Goal: Find contact information: Find contact information

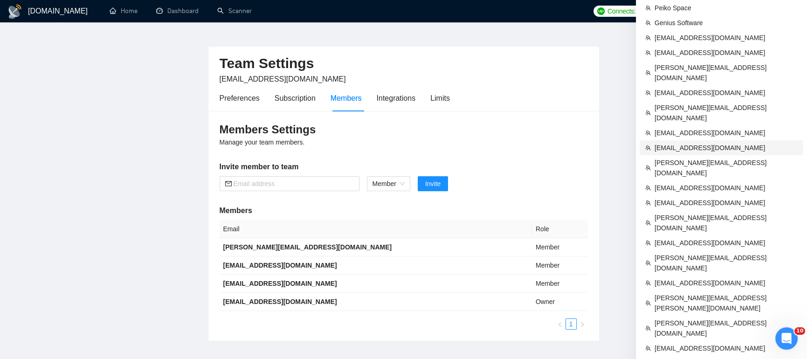
click at [703, 143] on span "[EMAIL_ADDRESS][DOMAIN_NAME]" at bounding box center [725, 148] width 143 height 10
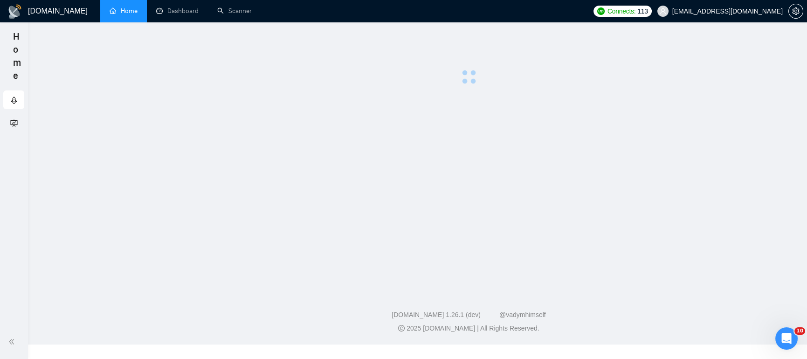
scroll to position [37, 0]
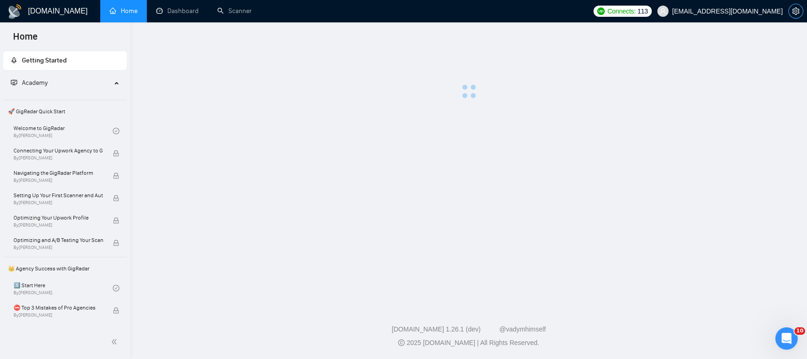
click at [794, 12] on icon "setting" at bounding box center [795, 10] width 7 height 7
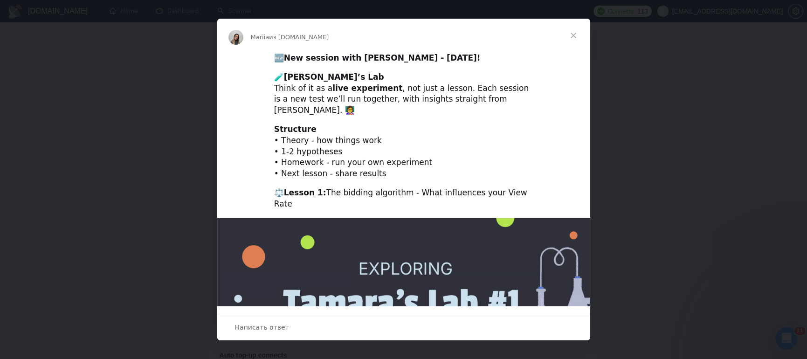
click at [572, 34] on span "Закрыть" at bounding box center [573, 36] width 34 height 34
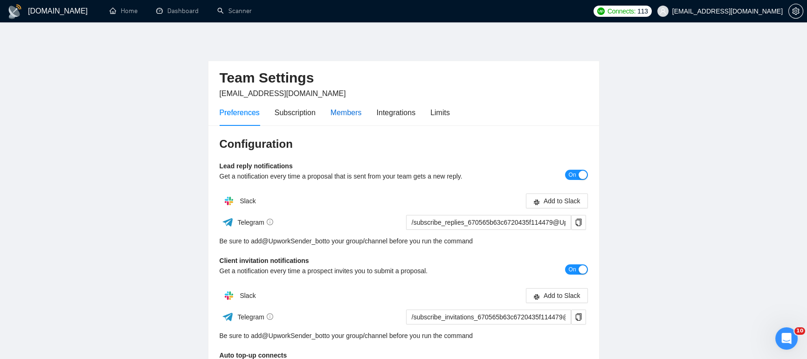
click at [358, 111] on div "Members" at bounding box center [345, 113] width 31 height 12
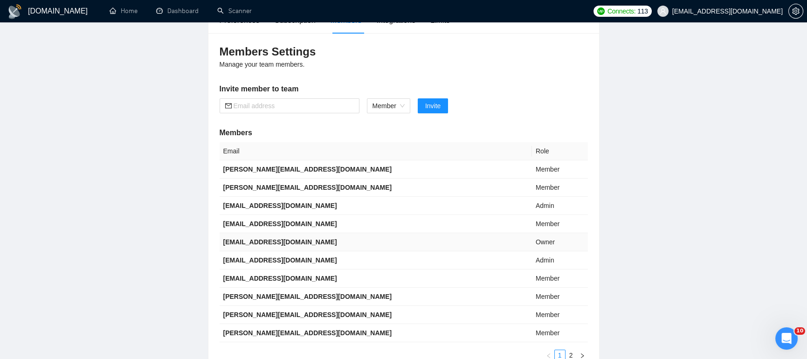
scroll to position [96, 0]
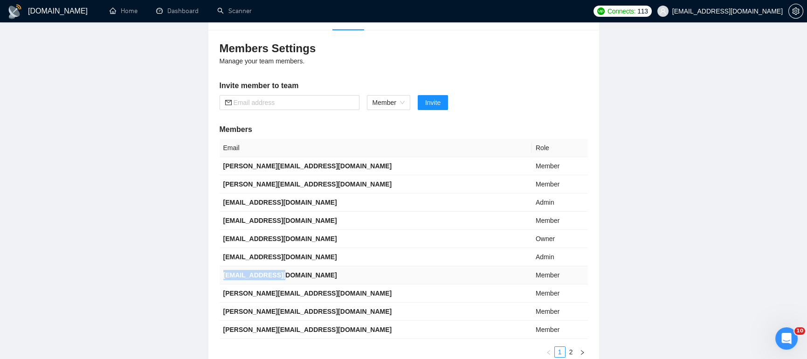
drag, startPoint x: 287, startPoint y: 275, endPoint x: 222, endPoint y: 275, distance: 64.8
click at [222, 275] on td "[EMAIL_ADDRESS][DOMAIN_NAME]" at bounding box center [376, 275] width 312 height 18
copy b "[EMAIL_ADDRESS][DOMAIN_NAME]"
